Goal: Obtain resource: Download file/media

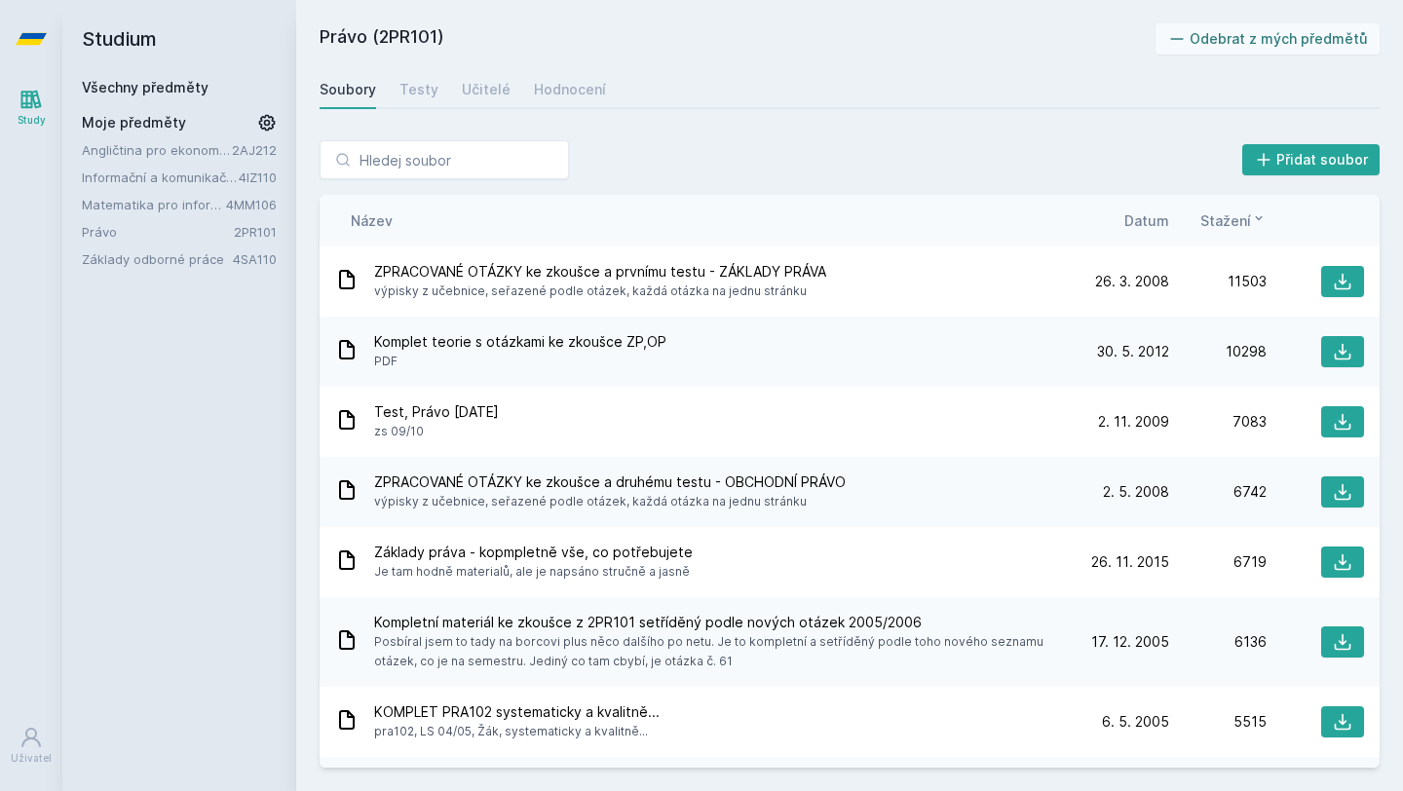
click at [146, 83] on link "Všechny předměty" at bounding box center [145, 87] width 127 height 17
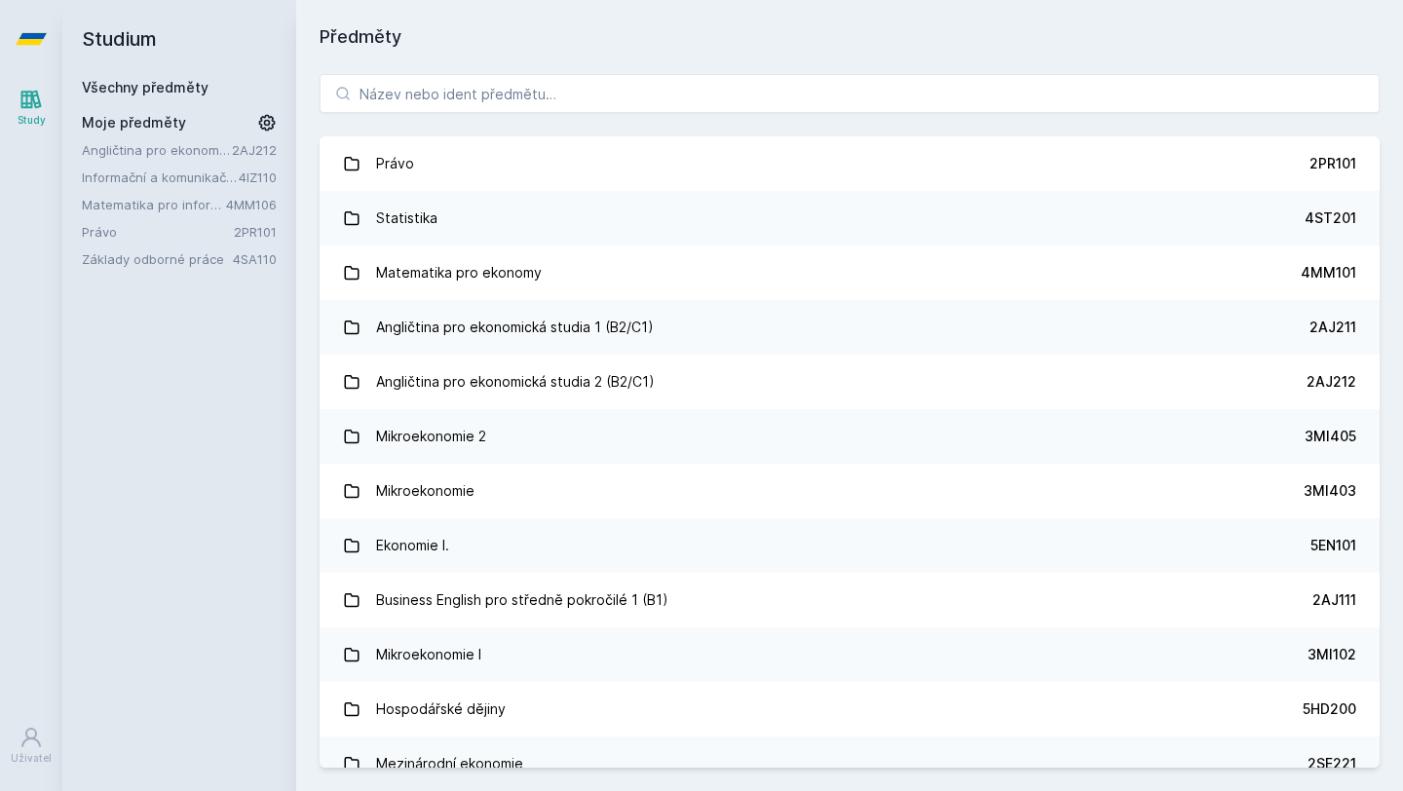
click at [141, 148] on link "Angličtina pro ekonomická studia 2 (B2/C1)" at bounding box center [157, 149] width 150 height 19
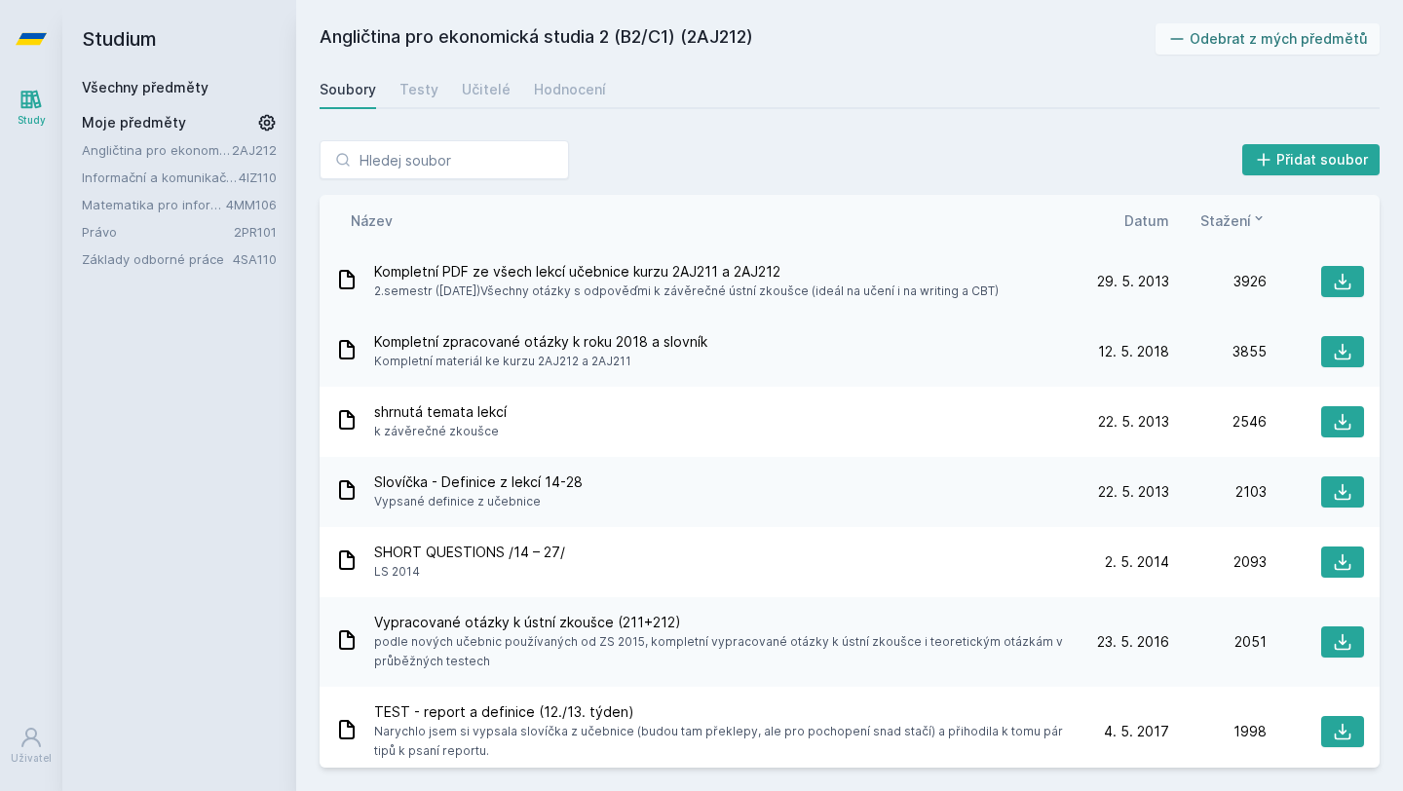
click at [710, 285] on span "2.semestr ([DATE])Všechny otázky s odpověďmi k závěrečné ústní zkoušce (ideál n…" at bounding box center [686, 291] width 625 height 19
click at [739, 269] on span "Kompletní PDF ze všech lekcí učebnice kurzu 2AJ211 a 2AJ212" at bounding box center [686, 271] width 625 height 19
click at [1345, 270] on button at bounding box center [1342, 281] width 43 height 31
